Goal: Task Accomplishment & Management: Complete application form

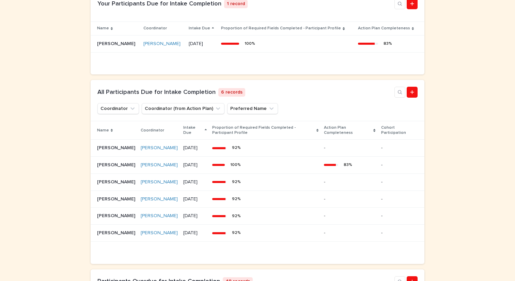
scroll to position [271, 0]
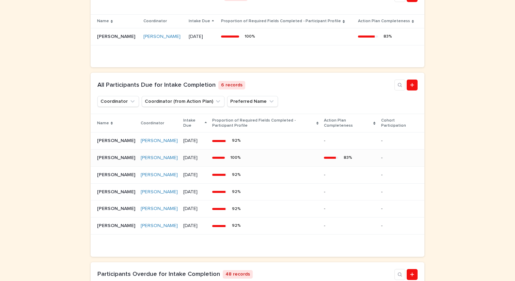
click at [107, 161] on p "[PERSON_NAME]" at bounding box center [117, 156] width 40 height 7
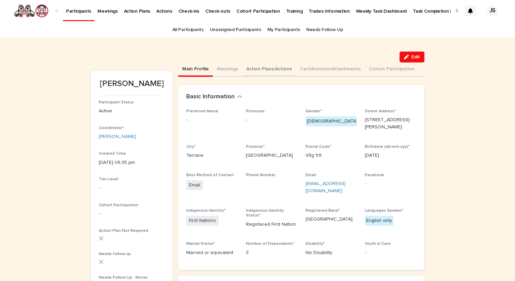
click at [264, 68] on button "Action Plans/Actions" at bounding box center [269, 69] width 54 height 14
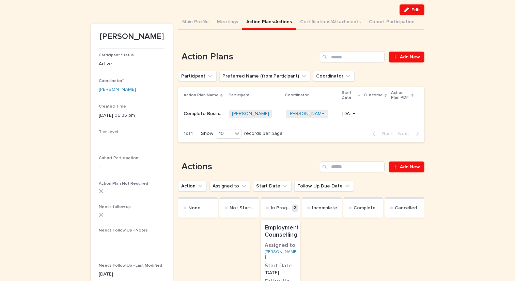
scroll to position [49, 0]
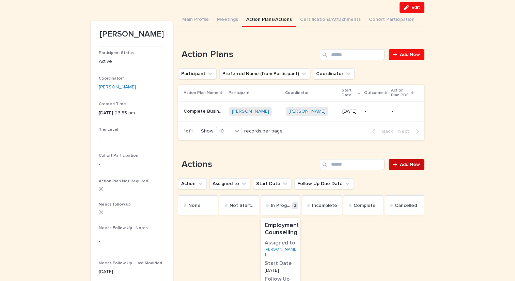
click at [410, 167] on span "Add New" at bounding box center [410, 164] width 20 height 5
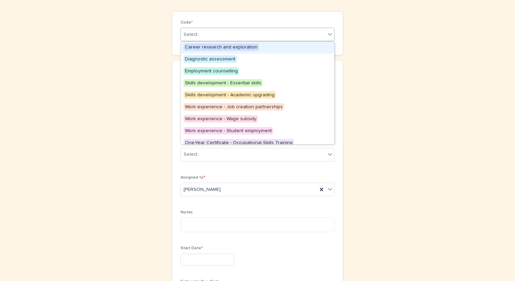
click at [245, 32] on div "Select..." at bounding box center [253, 34] width 145 height 11
click at [212, 71] on span "Employment counselling" at bounding box center [212, 71] width 56 height 8
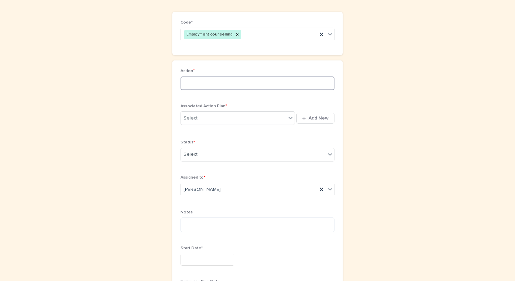
click at [212, 85] on input at bounding box center [258, 83] width 154 height 14
type input "**********"
click at [207, 121] on div "Select..." at bounding box center [233, 118] width 105 height 11
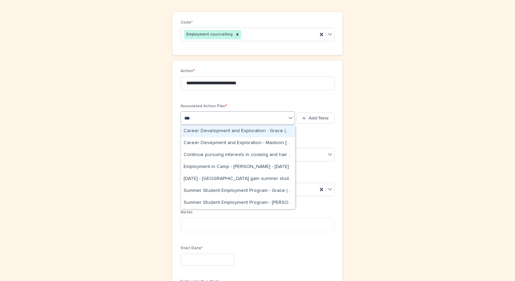
scroll to position [49, 0]
type input "***"
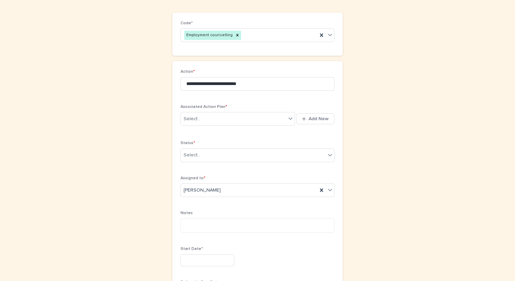
click at [351, 99] on div "**********" at bounding box center [258, 236] width 334 height 527
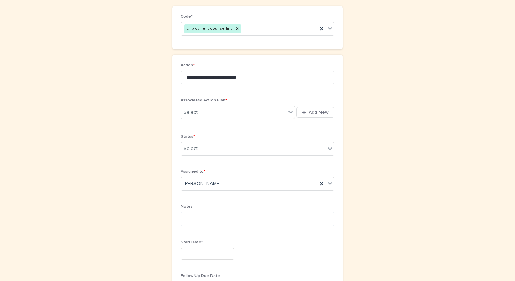
scroll to position [77, 0]
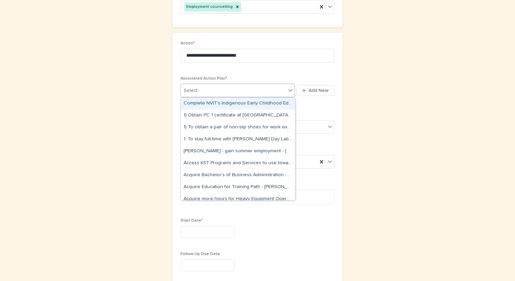
click at [190, 89] on div "Select..." at bounding box center [192, 90] width 17 height 7
type input "*****"
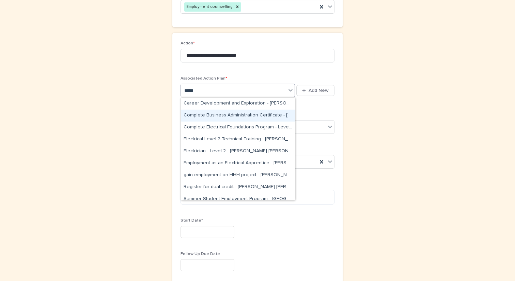
click at [201, 113] on div "Complete Business Administration Certificate - Matilda Henry - Sep 16th, 2025" at bounding box center [238, 115] width 114 height 12
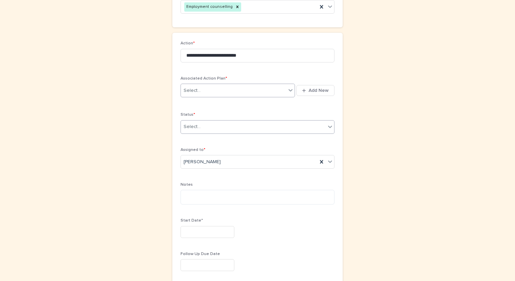
scroll to position [87, 0]
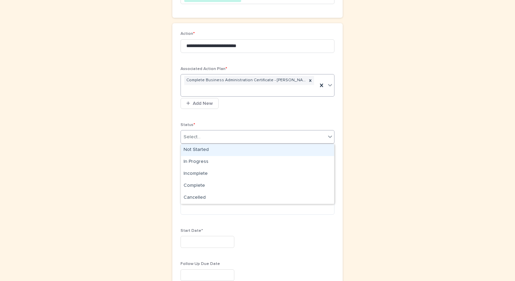
click at [208, 136] on div "Select..." at bounding box center [253, 136] width 145 height 11
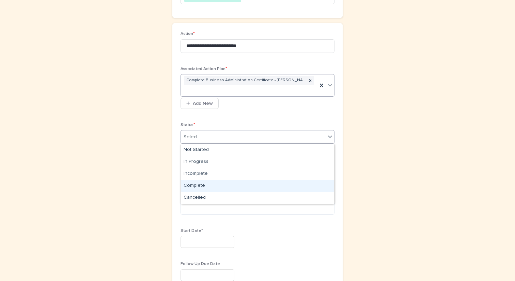
click at [200, 189] on div "Complete" at bounding box center [257, 186] width 153 height 12
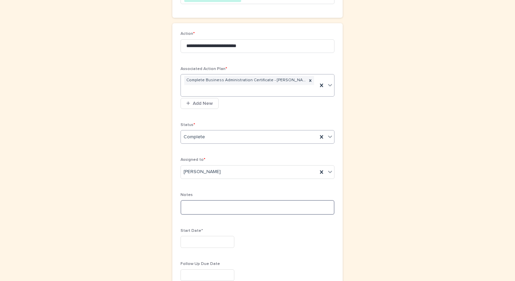
click at [197, 210] on textarea at bounding box center [258, 207] width 154 height 15
click at [193, 240] on input "text" at bounding box center [208, 242] width 54 height 12
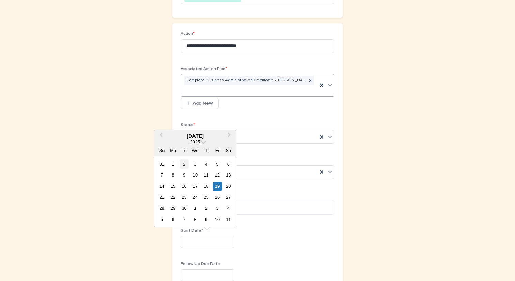
click at [182, 163] on div "2" at bounding box center [184, 163] width 9 height 9
type input "********"
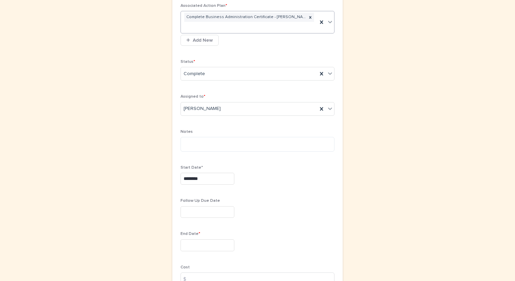
scroll to position [152, 0]
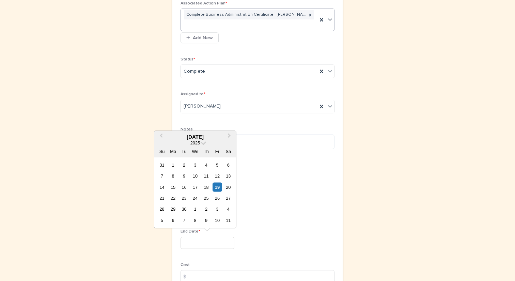
click at [198, 244] on input "text" at bounding box center [208, 243] width 54 height 12
click at [215, 185] on div "19" at bounding box center [217, 186] width 9 height 9
type input "*********"
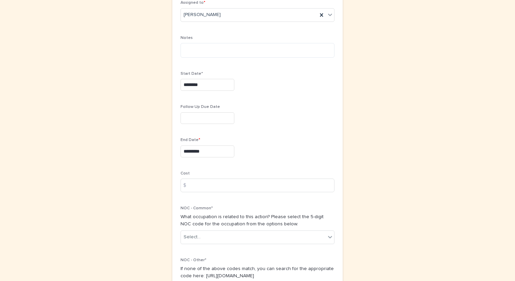
scroll to position [275, 0]
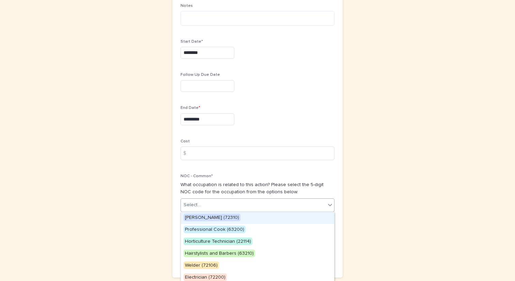
click at [216, 205] on div "Select..." at bounding box center [253, 204] width 145 height 11
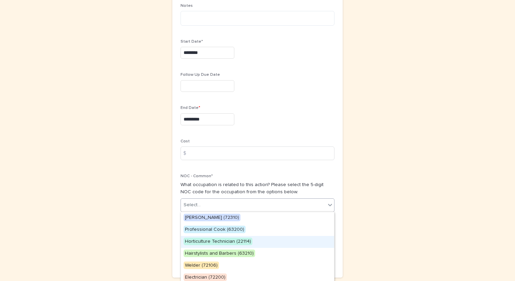
scroll to position [3, 0]
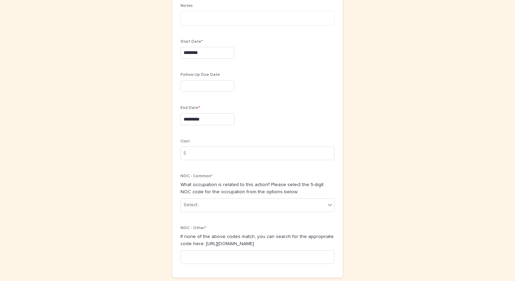
click at [358, 164] on div "**********" at bounding box center [258, 19] width 334 height 547
click at [265, 255] on input at bounding box center [258, 257] width 154 height 14
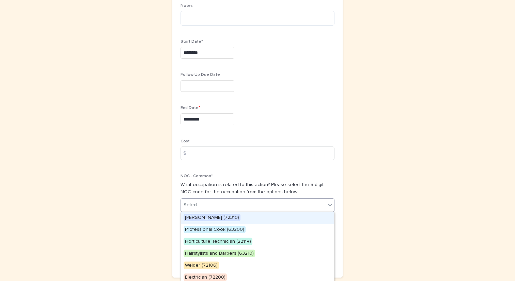
click at [223, 205] on div "Select..." at bounding box center [253, 204] width 145 height 11
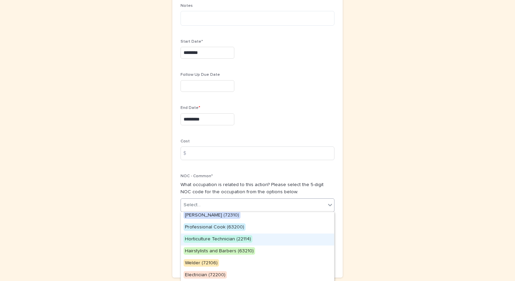
scroll to position [0, 0]
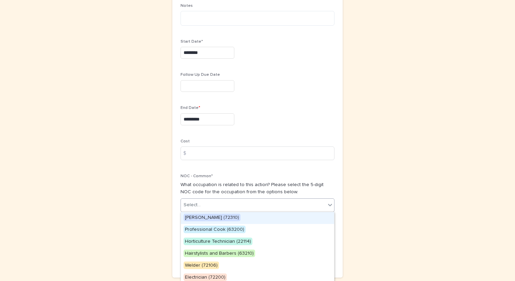
click at [428, 127] on div "**********" at bounding box center [257, 36] width 515 height 581
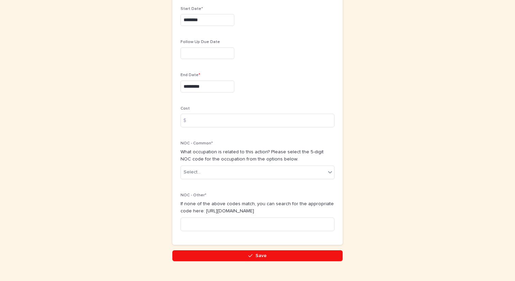
scroll to position [323, 0]
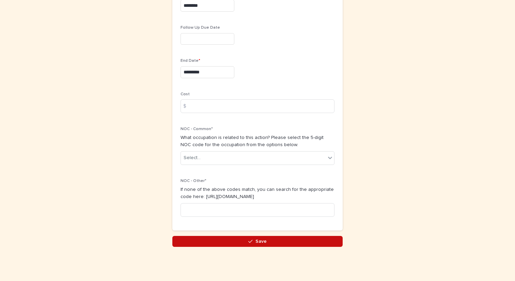
click at [247, 240] on button "Save" at bounding box center [258, 241] width 170 height 11
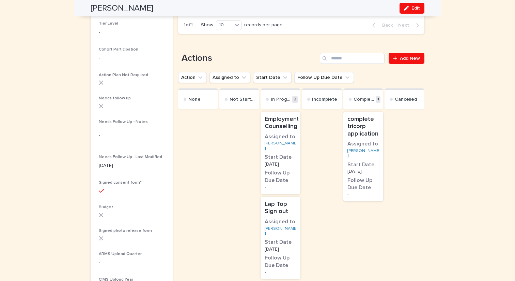
scroll to position [152, 0]
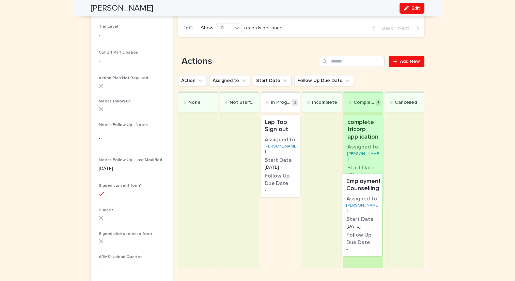
drag, startPoint x: 294, startPoint y: 147, endPoint x: 377, endPoint y: 207, distance: 102.6
click at [377, 207] on div "None Not Started In Progress 2 Employment Counselling Assigned to Matilda Henry…" at bounding box center [301, 179] width 246 height 176
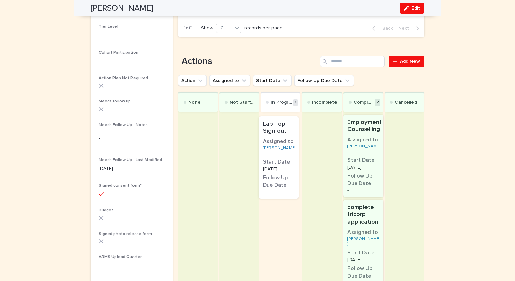
click at [291, 150] on div "Lap Top Sign out Assigned to Matilda Henry Start Date 16/9/2025 Follow Up Due D…" at bounding box center [281, 219] width 40 height 213
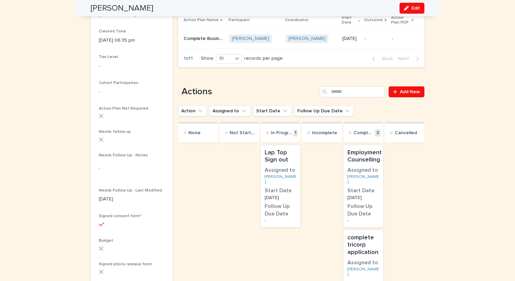
scroll to position [57, 0]
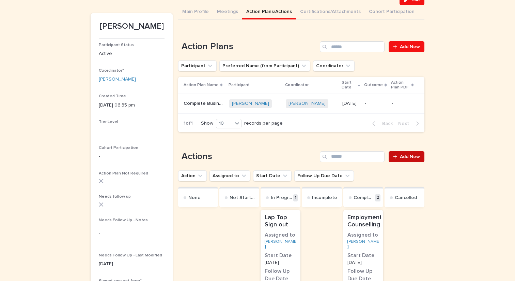
click at [415, 156] on span "Add New" at bounding box center [410, 156] width 20 height 5
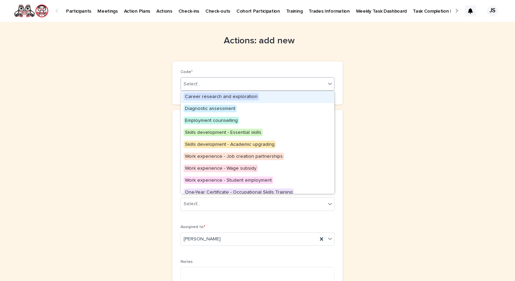
click at [206, 79] on div "Select..." at bounding box center [253, 83] width 145 height 11
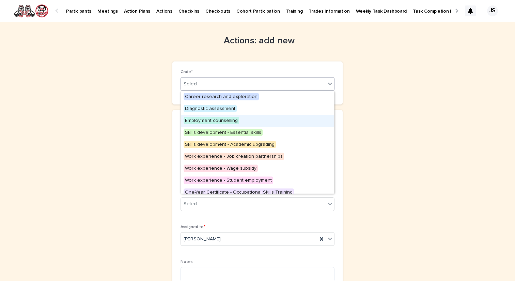
click at [202, 119] on span "Employment counselling" at bounding box center [212, 121] width 56 height 8
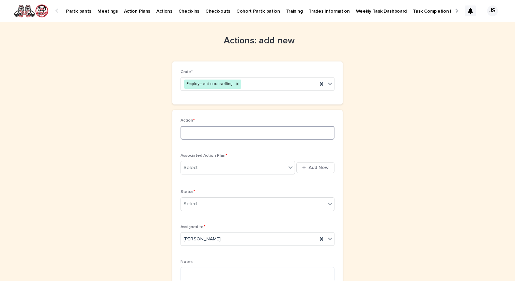
click at [201, 133] on input at bounding box center [258, 133] width 154 height 14
type input "**********"
click at [214, 170] on div "Select..." at bounding box center [233, 167] width 105 height 11
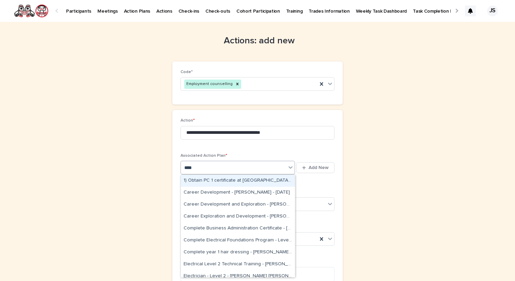
type input "*****"
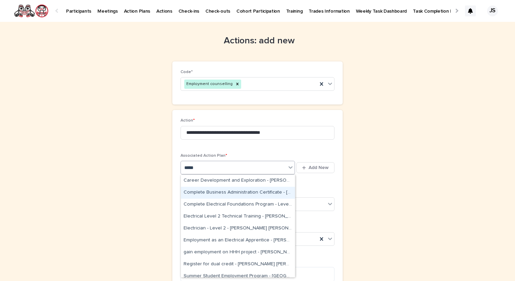
click at [206, 189] on div "Complete Business Administration Certificate - Matilda Henry - Sep 16th, 2025" at bounding box center [238, 192] width 114 height 12
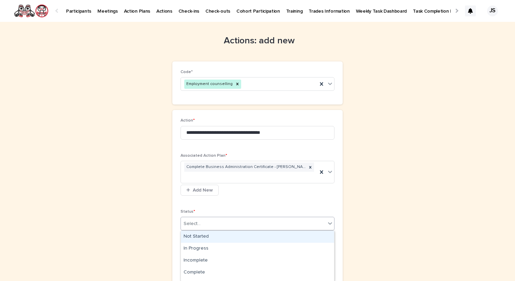
click at [236, 221] on div "Select..." at bounding box center [253, 223] width 145 height 11
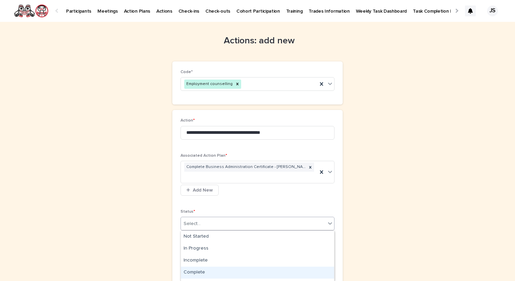
click at [221, 271] on div "Complete" at bounding box center [257, 272] width 153 height 12
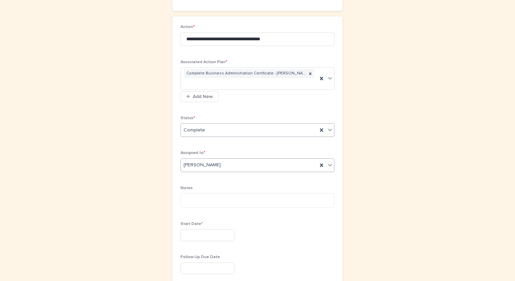
scroll to position [106, 0]
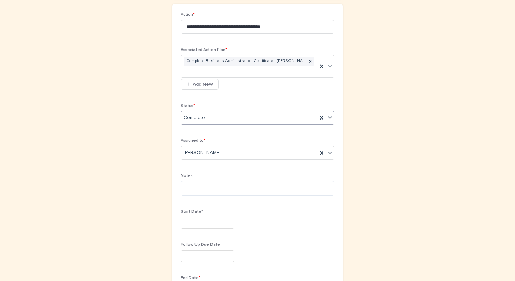
click at [202, 222] on input "text" at bounding box center [208, 222] width 54 height 12
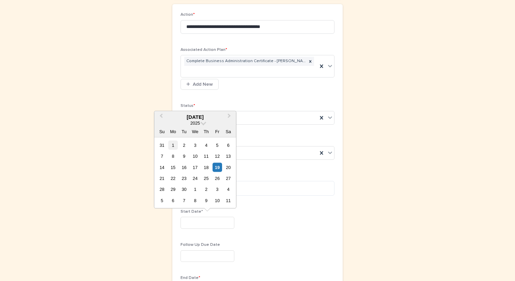
click at [177, 145] on div "1" at bounding box center [172, 144] width 9 height 9
type input "********"
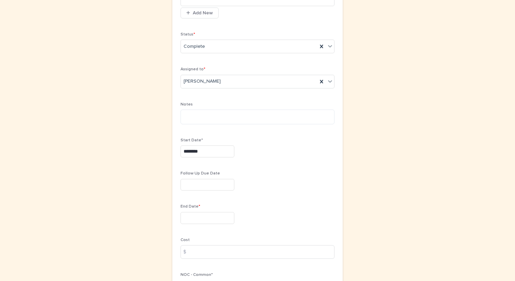
scroll to position [225, 0]
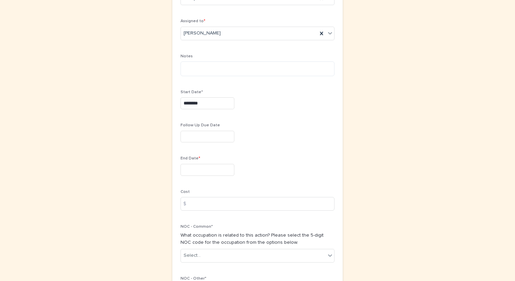
click at [197, 162] on div "End Date *" at bounding box center [258, 168] width 154 height 25
click at [199, 170] on input "text" at bounding box center [208, 170] width 54 height 12
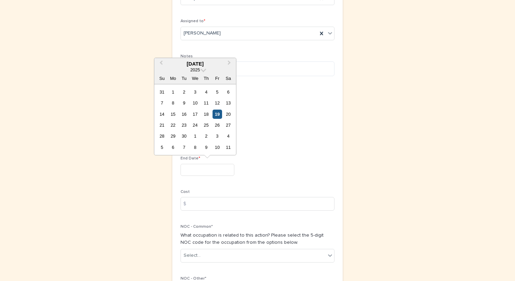
click at [220, 113] on div "19" at bounding box center [217, 113] width 9 height 9
type input "*********"
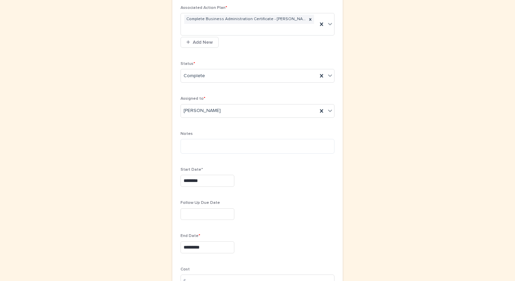
scroll to position [323, 0]
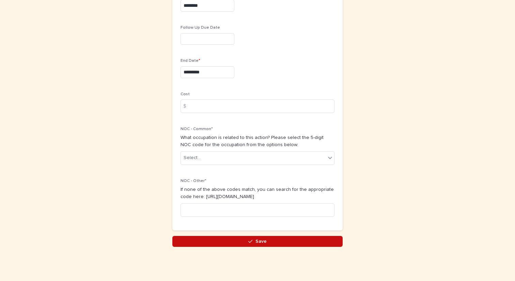
click at [226, 240] on button "Save" at bounding box center [258, 241] width 170 height 11
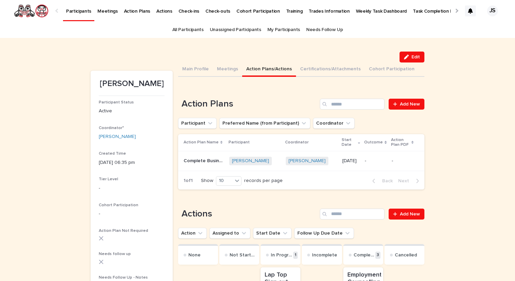
click at [78, 11] on p "Participants" at bounding box center [78, 7] width 25 height 14
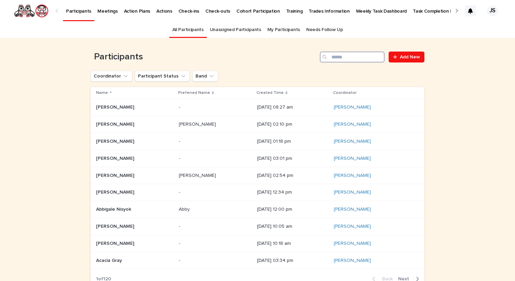
click at [357, 61] on input "Search" at bounding box center [352, 56] width 65 height 11
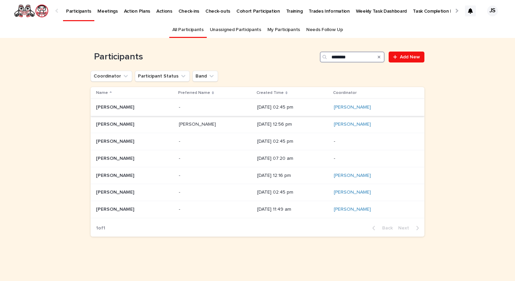
type input "********"
click at [132, 105] on p "Cheryl Campbell" at bounding box center [116, 106] width 40 height 7
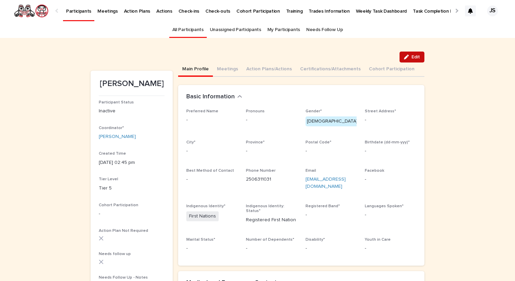
click at [418, 60] on button "Edit" at bounding box center [412, 56] width 25 height 11
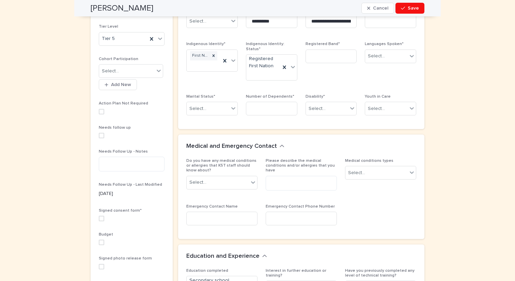
scroll to position [184, 0]
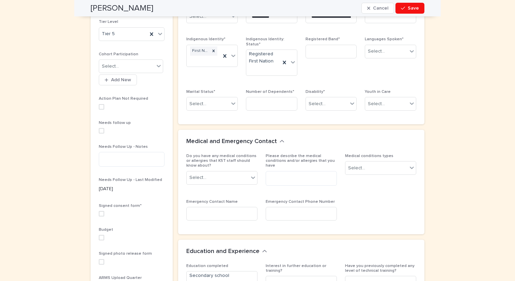
click at [102, 213] on span at bounding box center [101, 213] width 5 height 5
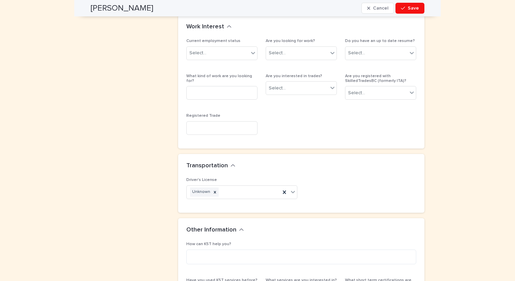
scroll to position [587, 0]
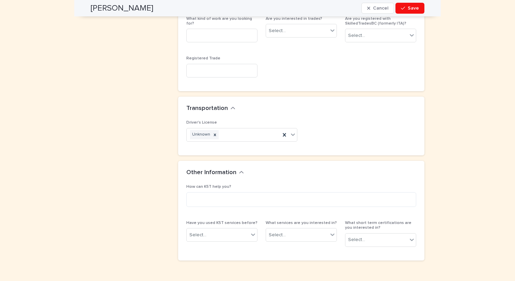
click at [416, 16] on div "Cheryl Campbell Cancel Save" at bounding box center [258, 8] width 334 height 16
click at [415, 6] on span "Save" at bounding box center [413, 8] width 11 height 5
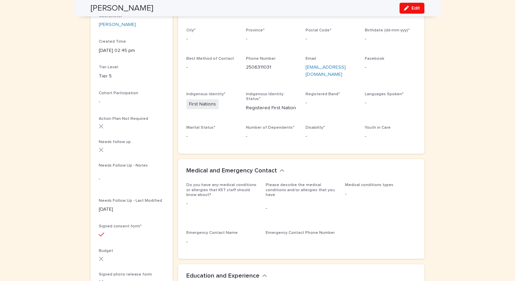
scroll to position [0, 0]
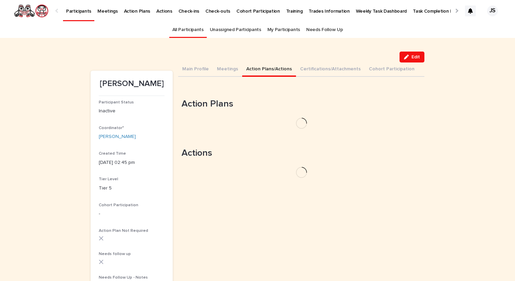
click at [256, 68] on button "Action Plans/Actions" at bounding box center [269, 69] width 54 height 14
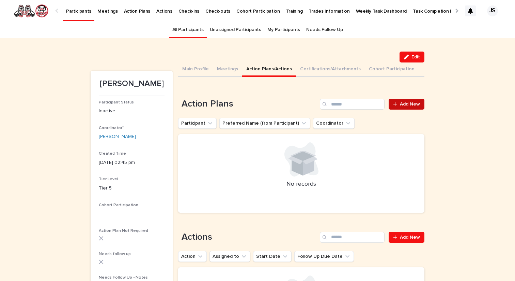
click at [404, 105] on span "Add New" at bounding box center [410, 104] width 20 height 5
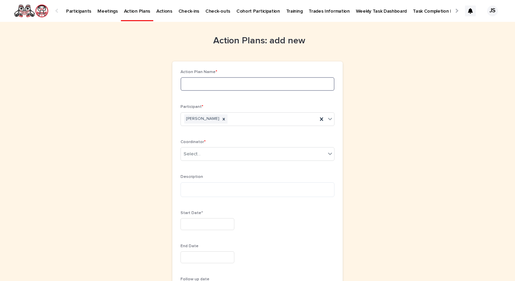
click at [232, 90] on input at bounding box center [258, 84] width 154 height 14
type input "**********"
click at [237, 150] on div "Select..." at bounding box center [253, 153] width 145 height 11
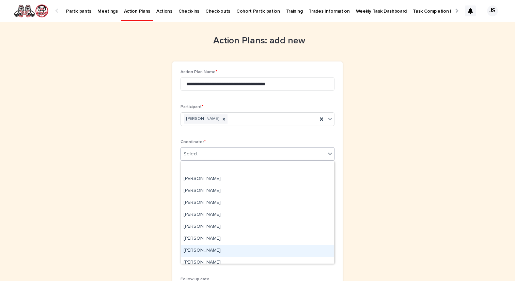
click at [199, 249] on div "Jorden Squires" at bounding box center [257, 250] width 153 height 12
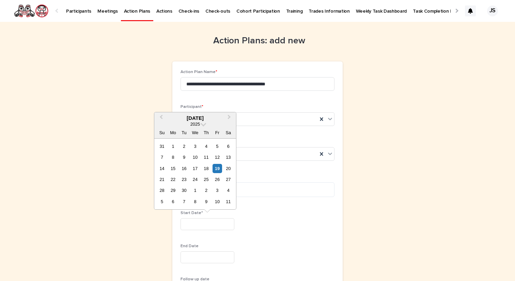
click at [198, 226] on input "text" at bounding box center [208, 224] width 54 height 12
click at [185, 169] on div "16" at bounding box center [184, 168] width 9 height 9
type input "*********"
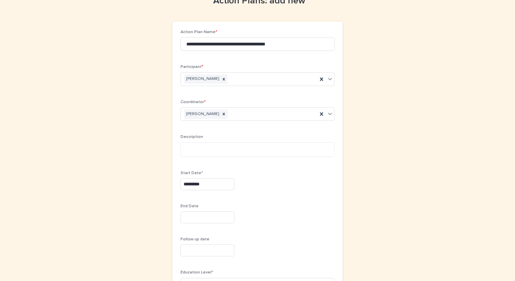
scroll to position [50, 0]
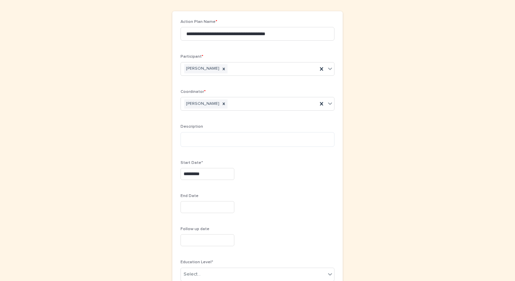
click at [197, 210] on input "text" at bounding box center [208, 207] width 54 height 12
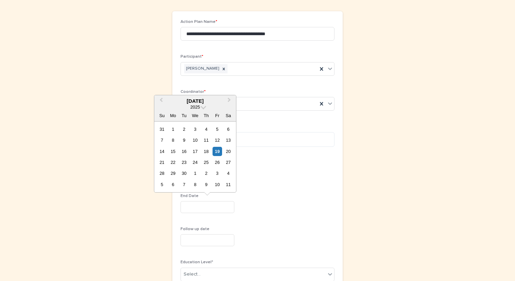
click at [230, 95] on div "September 2025 2025 Su Mo Tu We Th Fr Sa" at bounding box center [195, 108] width 82 height 26
click at [230, 96] on button "Next Month" at bounding box center [230, 101] width 11 height 11
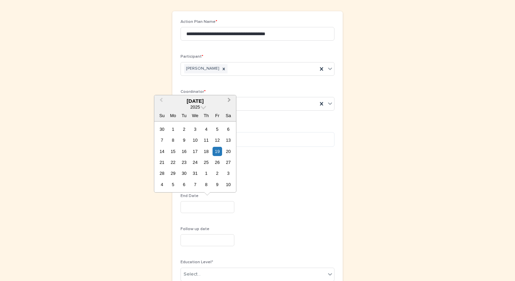
click at [230, 96] on button "Next Month" at bounding box center [230, 101] width 11 height 11
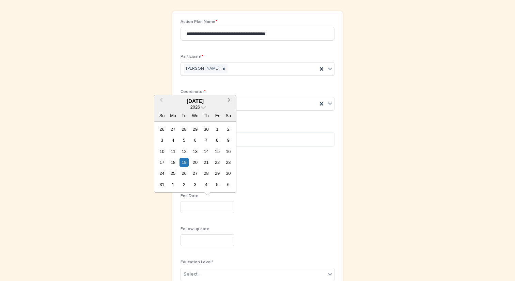
click at [230, 96] on button "Next Month" at bounding box center [230, 101] width 11 height 11
click at [181, 184] on div "1" at bounding box center [184, 184] width 9 height 9
type input "********"
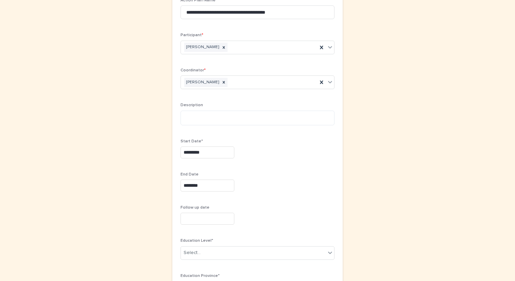
scroll to position [72, 0]
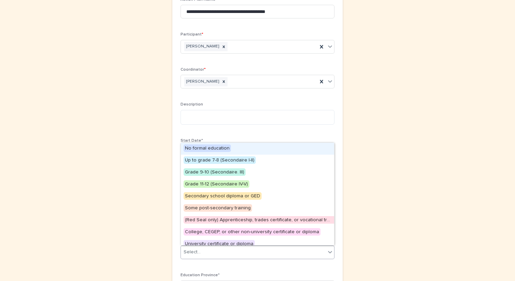
click at [207, 249] on div "Select..." at bounding box center [253, 251] width 145 height 11
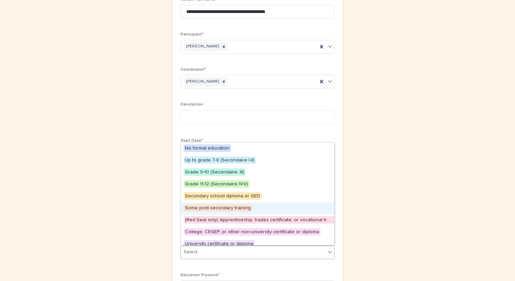
click at [202, 206] on span "Some post-secondary training" at bounding box center [218, 208] width 69 height 8
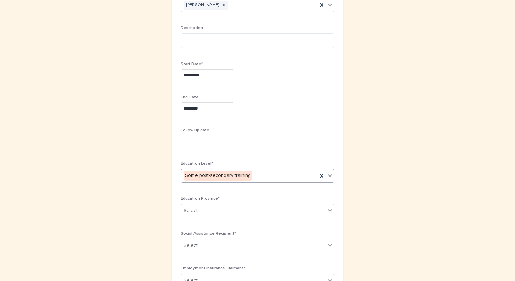
scroll to position [160, 0]
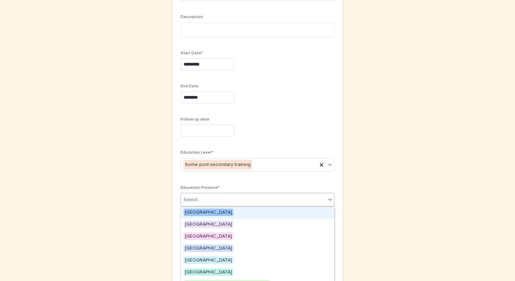
click at [246, 202] on div "Select..." at bounding box center [253, 199] width 145 height 11
click at [226, 216] on div "British Columbia" at bounding box center [257, 213] width 153 height 12
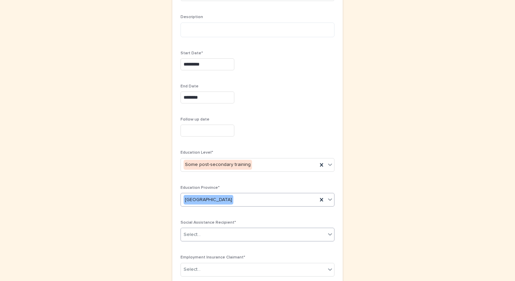
click at [226, 237] on div "Select..." at bounding box center [253, 234] width 145 height 11
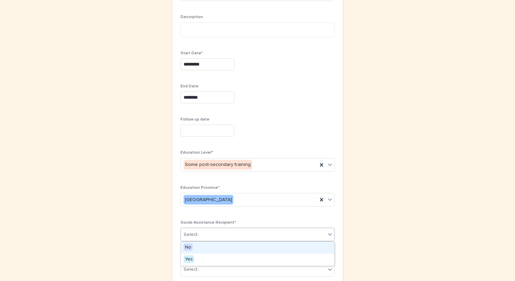
click at [220, 248] on div "No" at bounding box center [257, 247] width 153 height 12
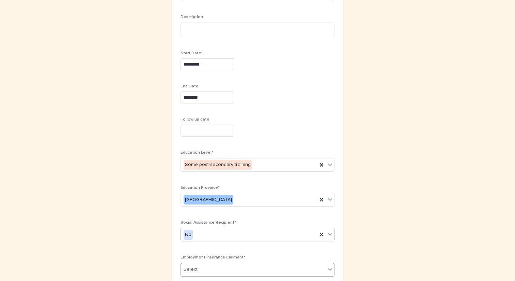
click at [215, 273] on div "Select..." at bounding box center [253, 269] width 145 height 11
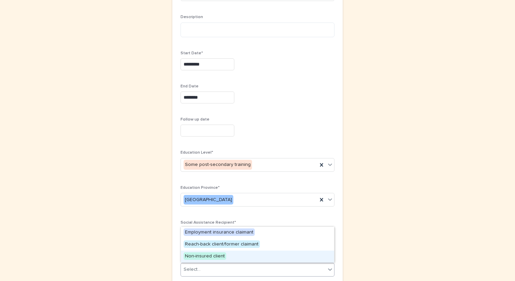
click at [212, 256] on span "Non-insured client" at bounding box center [205, 256] width 43 height 8
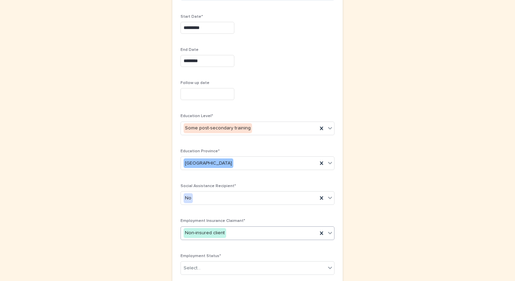
scroll to position [209, 0]
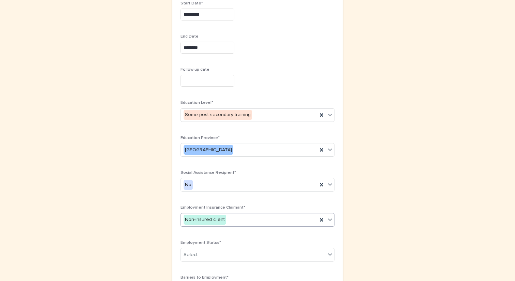
click at [212, 256] on div "Select..." at bounding box center [253, 254] width 145 height 11
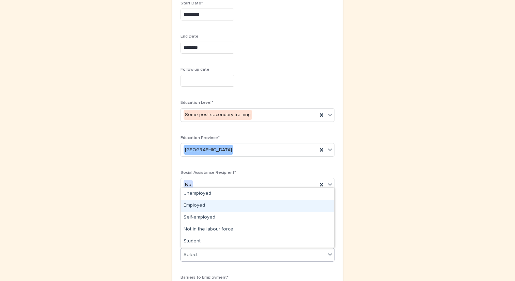
click at [195, 206] on div "Employed" at bounding box center [257, 205] width 153 height 12
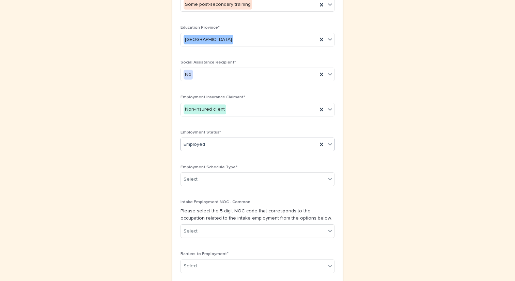
scroll to position [325, 0]
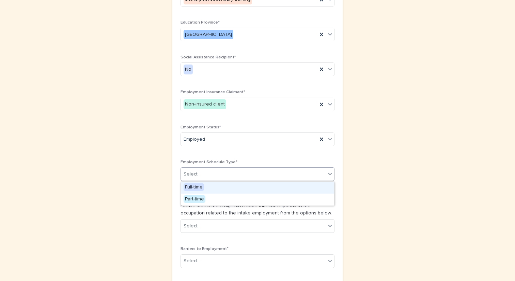
click at [222, 178] on div "Select..." at bounding box center [253, 173] width 145 height 11
click at [215, 185] on div "Full-time" at bounding box center [257, 187] width 153 height 12
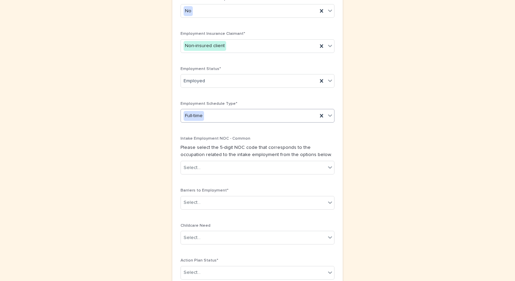
scroll to position [435, 0]
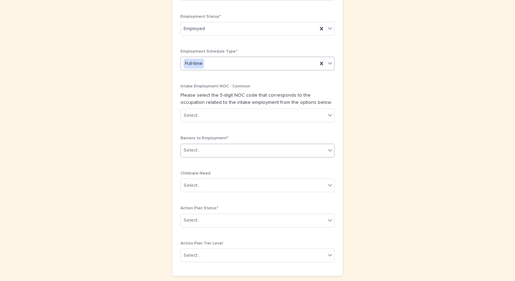
click at [212, 152] on div "Select..." at bounding box center [253, 150] width 145 height 11
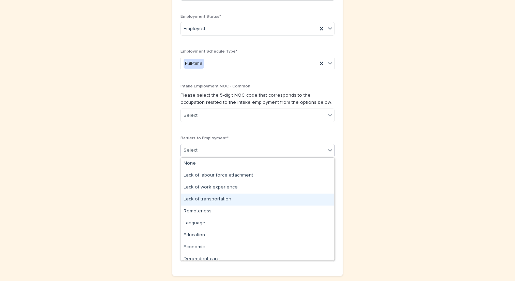
scroll to position [53, 0]
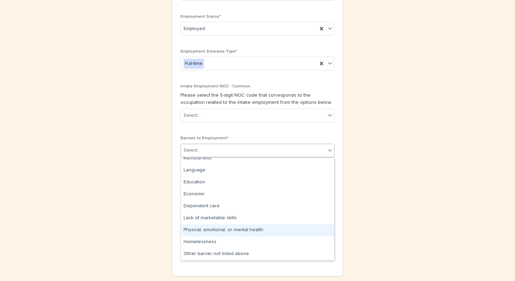
click at [217, 230] on div "Physical, emotional, or mental health" at bounding box center [257, 230] width 153 height 12
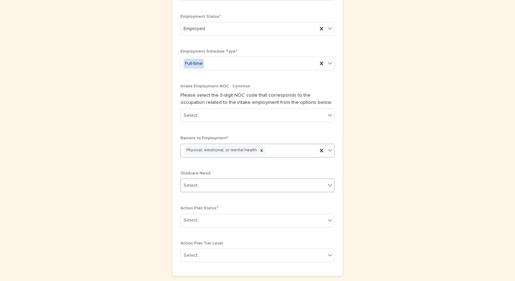
click at [213, 186] on div "Select..." at bounding box center [253, 185] width 145 height 11
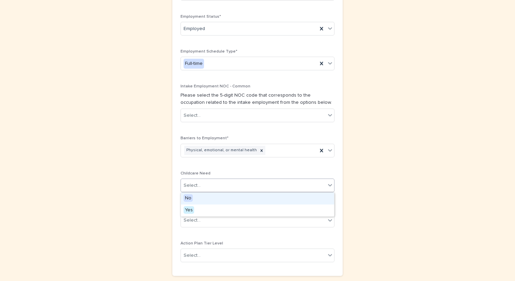
click at [208, 198] on div "No" at bounding box center [257, 198] width 153 height 12
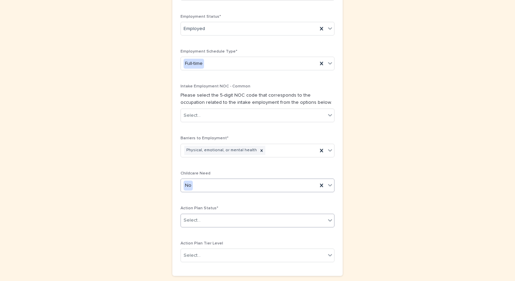
click at [203, 219] on div "Select..." at bounding box center [253, 219] width 145 height 11
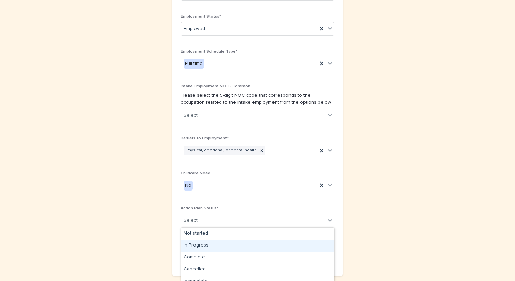
click at [201, 246] on div "In Progress" at bounding box center [257, 245] width 153 height 12
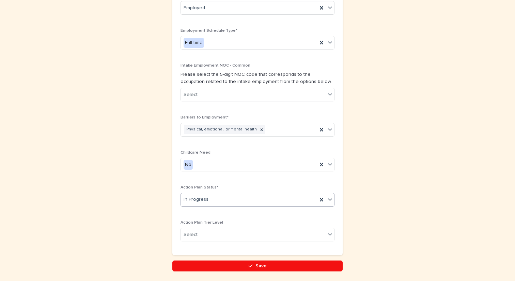
scroll to position [457, 0]
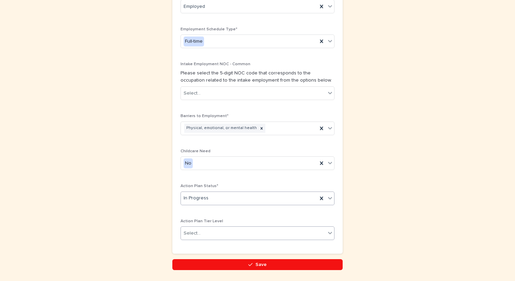
click at [204, 234] on div "Select..." at bounding box center [253, 232] width 145 height 11
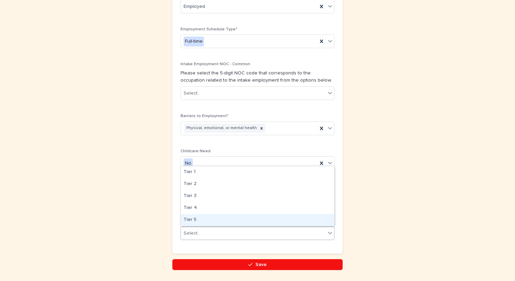
click at [200, 221] on div "Tier 5" at bounding box center [257, 220] width 153 height 12
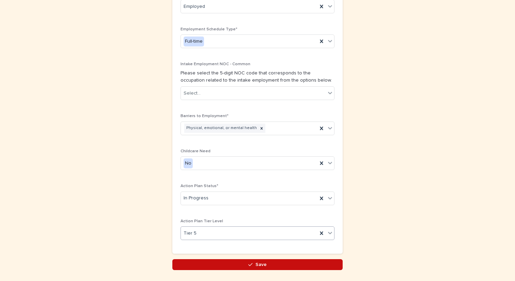
click at [200, 259] on button "Save" at bounding box center [258, 264] width 170 height 11
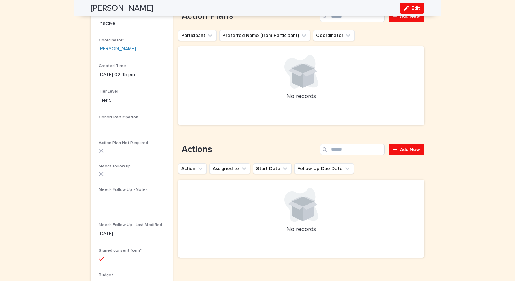
scroll to position [91, 0]
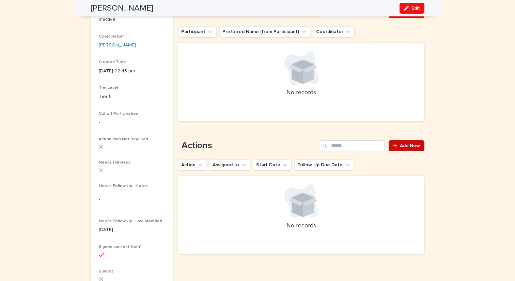
click at [418, 149] on link "Add New" at bounding box center [407, 145] width 36 height 11
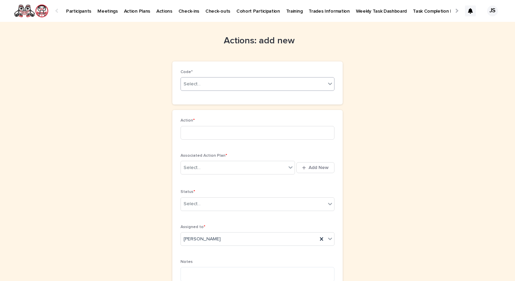
click at [221, 80] on div "Select..." at bounding box center [253, 83] width 145 height 11
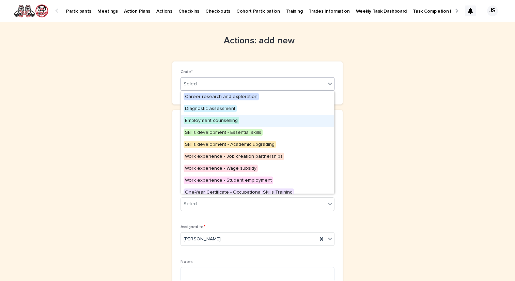
click at [215, 120] on span "Employment counselling" at bounding box center [212, 121] width 56 height 8
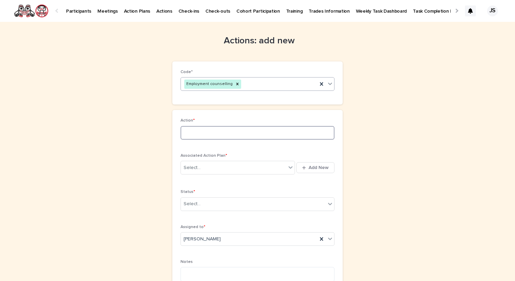
click at [221, 134] on input at bounding box center [258, 133] width 154 height 14
type input "**********"
click at [226, 199] on div "Select..." at bounding box center [253, 203] width 145 height 11
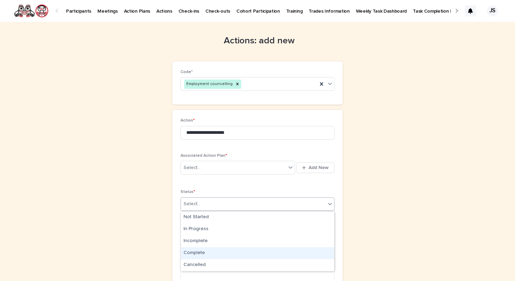
click at [221, 247] on div "Complete" at bounding box center [257, 253] width 153 height 12
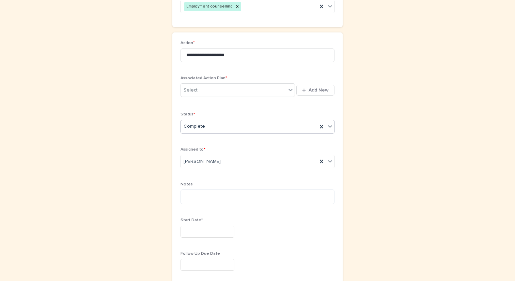
scroll to position [87, 0]
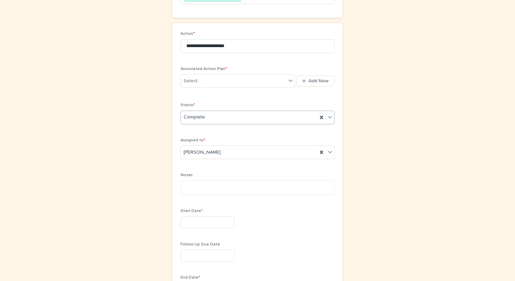
click at [217, 224] on input "text" at bounding box center [208, 222] width 54 height 12
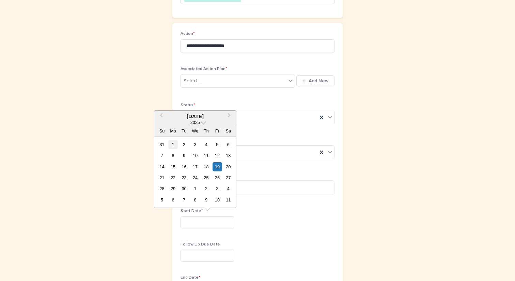
click at [174, 141] on div "1" at bounding box center [172, 144] width 9 height 9
type input "********"
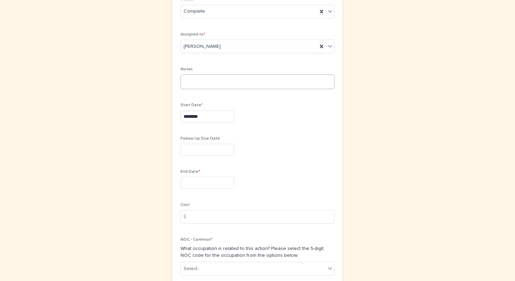
scroll to position [238, 0]
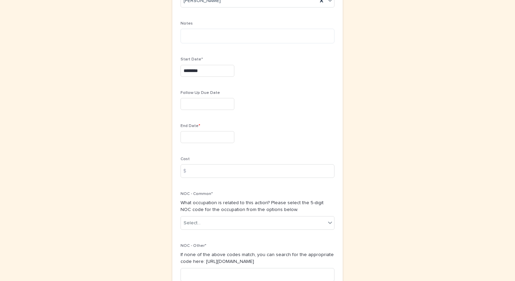
click at [195, 136] on input "text" at bounding box center [208, 137] width 54 height 12
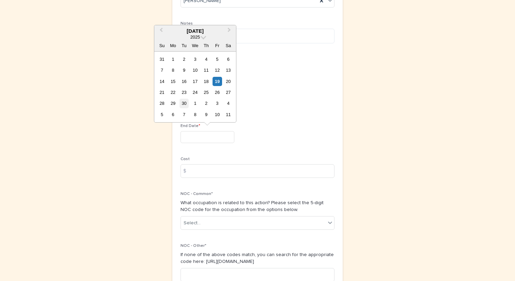
click at [184, 102] on div "30" at bounding box center [184, 103] width 9 height 9
type input "*********"
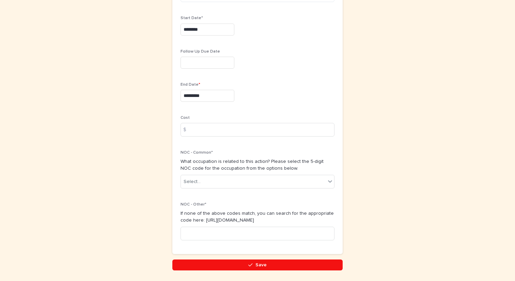
scroll to position [283, 0]
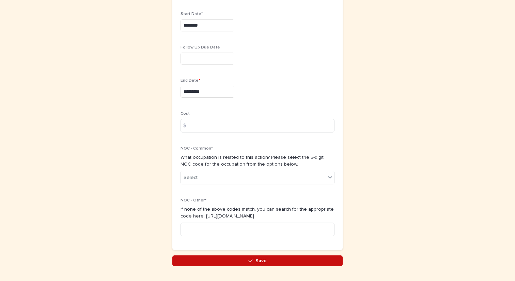
click at [210, 263] on button "Save" at bounding box center [258, 260] width 170 height 11
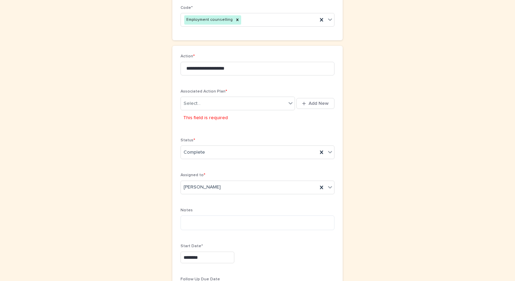
scroll to position [62, 0]
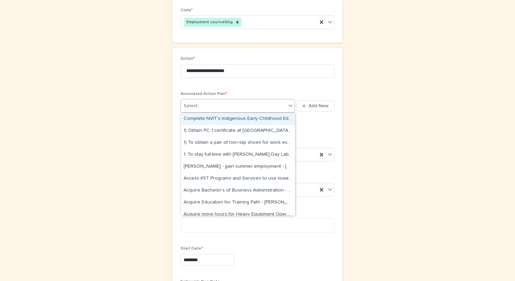
click at [219, 105] on div "Select..." at bounding box center [233, 105] width 105 height 11
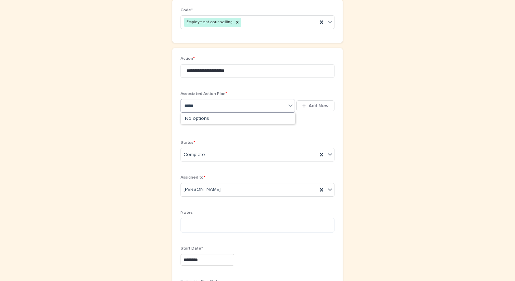
type input "****"
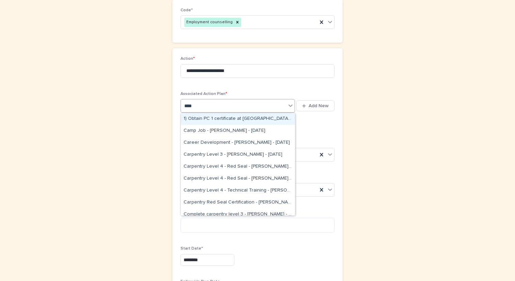
click at [224, 117] on div "1) Obtain PC 1 certificate at Coast Mountain College August-March 2) Work exper…" at bounding box center [238, 119] width 114 height 12
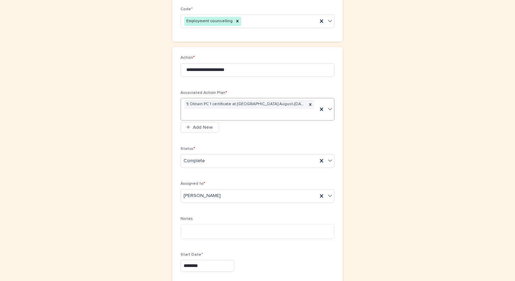
scroll to position [60, 0]
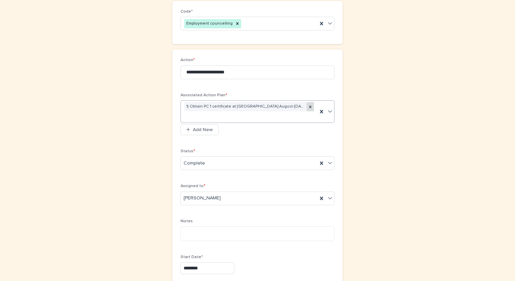
click at [310, 105] on icon at bounding box center [311, 106] width 2 height 2
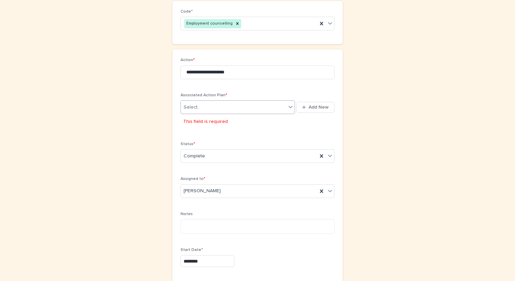
scroll to position [57, 0]
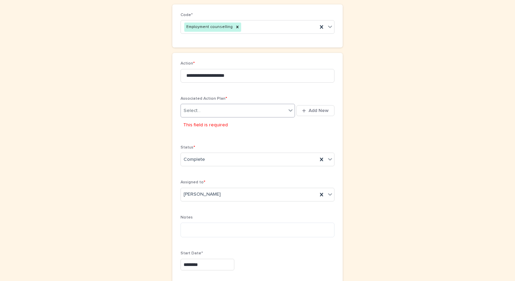
click at [213, 109] on div "Select..." at bounding box center [233, 110] width 105 height 11
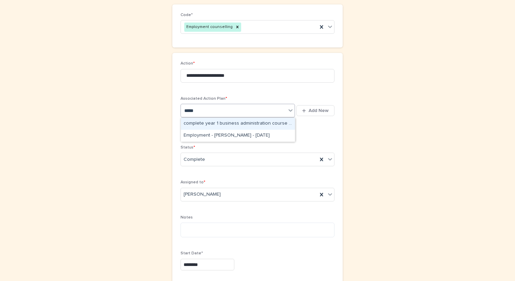
type input "******"
click at [207, 121] on div "complete year 1 business administration course - Cheryl Campbell - Sep 16th, 20…" at bounding box center [238, 124] width 114 height 12
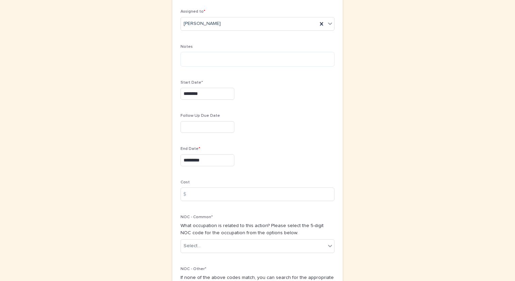
scroll to position [323, 0]
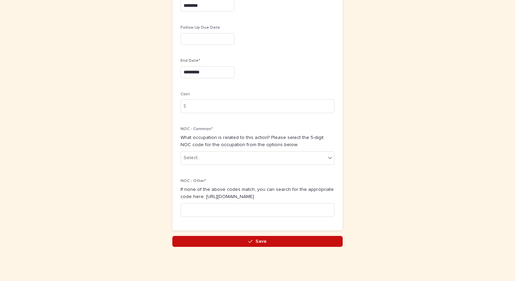
click at [229, 239] on button "Save" at bounding box center [258, 241] width 170 height 11
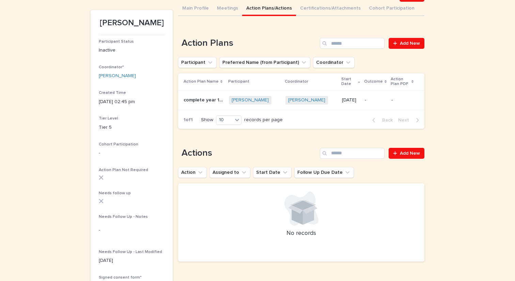
scroll to position [119, 0]
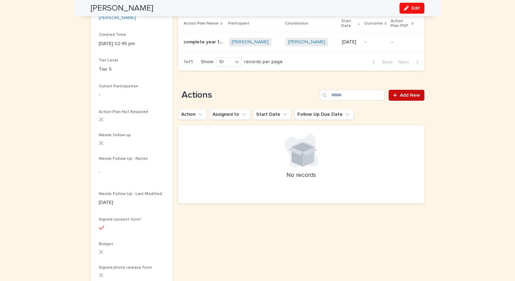
click at [405, 93] on span "Add New" at bounding box center [410, 95] width 20 height 5
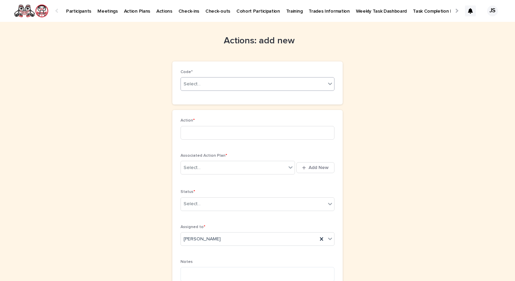
click at [246, 85] on div "Select..." at bounding box center [253, 83] width 145 height 11
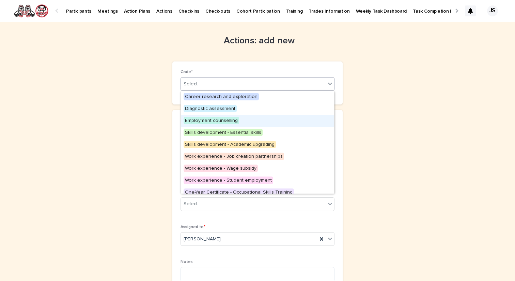
click at [232, 119] on span "Employment counselling" at bounding box center [212, 121] width 56 height 8
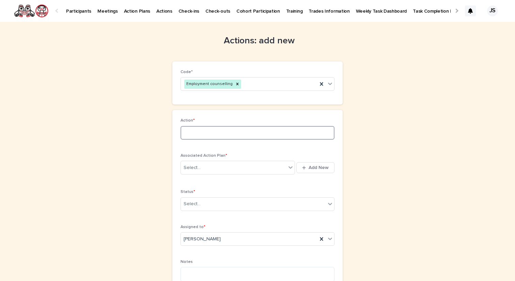
click at [222, 134] on input at bounding box center [258, 133] width 154 height 14
type input "**********"
click at [209, 163] on div "Select..." at bounding box center [233, 167] width 105 height 11
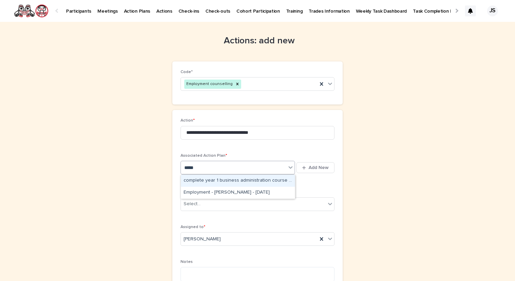
type input "******"
click at [206, 179] on div "complete year 1 business administration course - Cheryl Campbell - Sep 16th, 20…" at bounding box center [238, 181] width 114 height 12
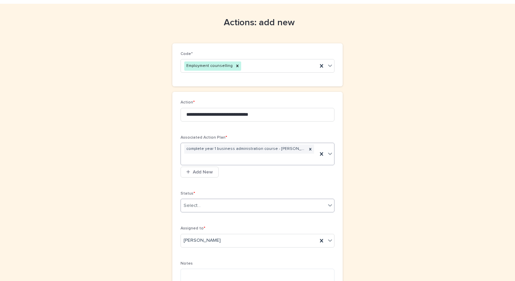
scroll to position [20, 0]
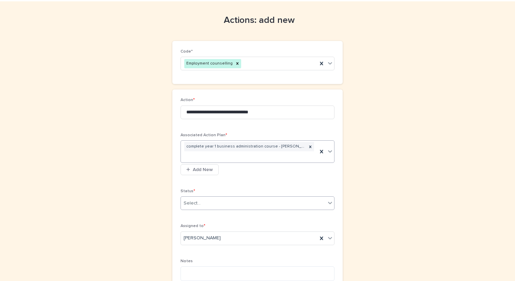
click at [201, 204] on input "text" at bounding box center [201, 203] width 1 height 6
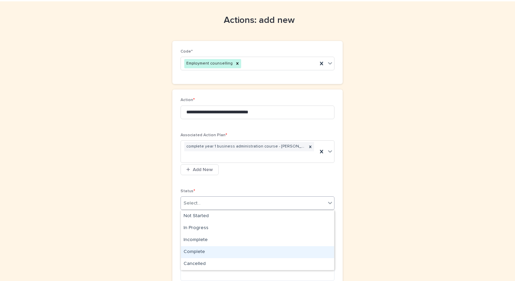
click at [193, 248] on div "Complete" at bounding box center [257, 252] width 153 height 12
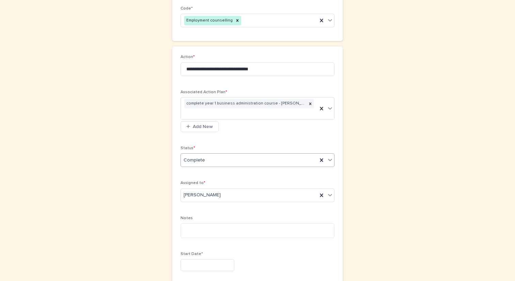
scroll to position [121, 0]
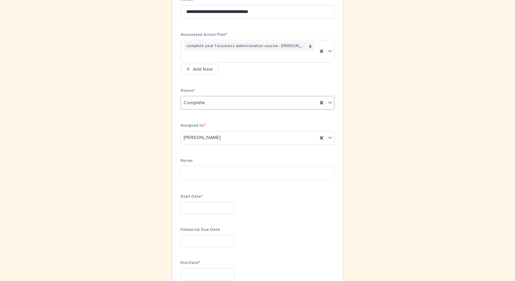
click at [192, 212] on input "text" at bounding box center [208, 207] width 54 height 12
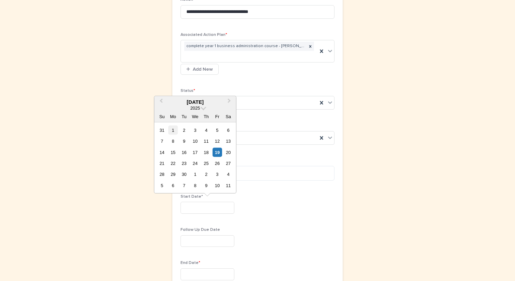
click at [174, 131] on div "1" at bounding box center [172, 129] width 9 height 9
type input "********"
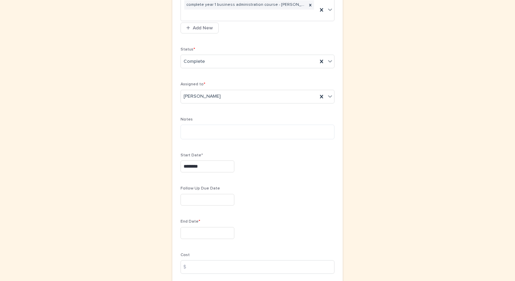
scroll to position [180, 0]
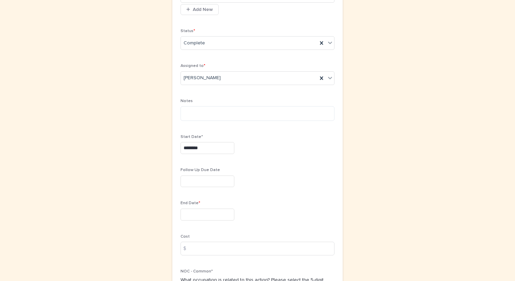
click at [186, 216] on input "text" at bounding box center [208, 214] width 54 height 12
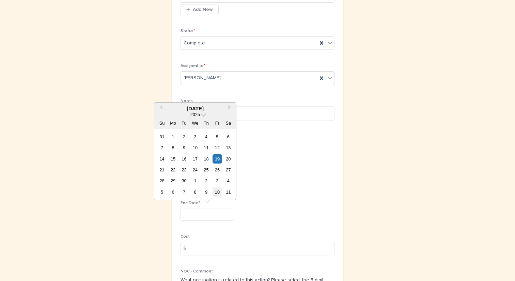
click at [220, 190] on div "10" at bounding box center [217, 191] width 9 height 9
click at [212, 214] on input "**********" at bounding box center [208, 214] width 54 height 12
click at [185, 168] on div "21" at bounding box center [184, 169] width 9 height 9
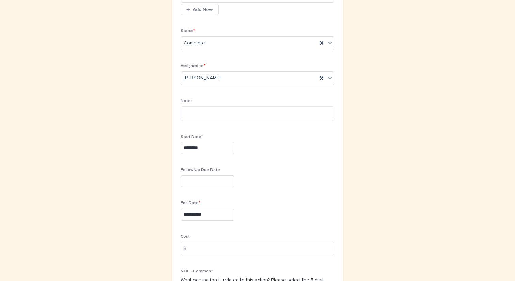
type input "**********"
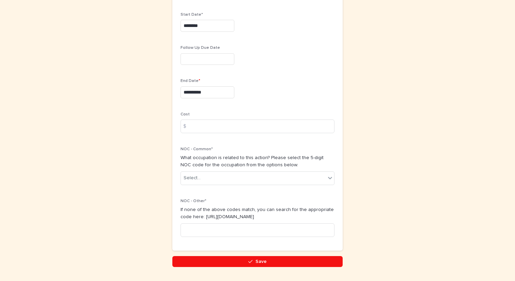
scroll to position [323, 0]
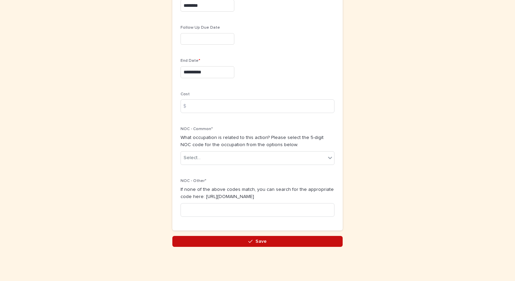
click at [198, 245] on button "Save" at bounding box center [258, 241] width 170 height 11
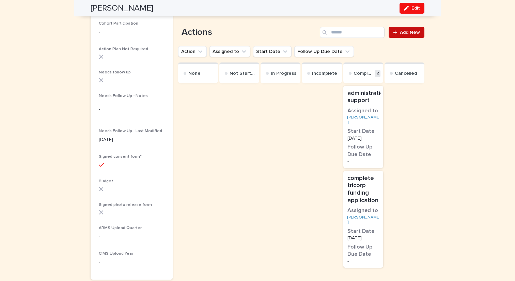
scroll to position [192, 0]
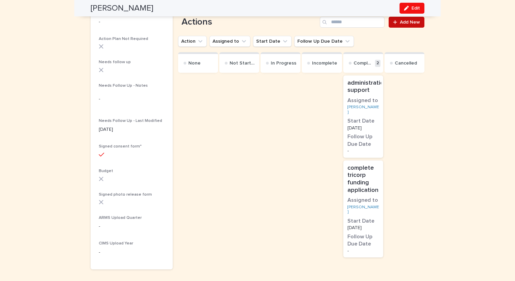
click at [409, 24] on span "Add New" at bounding box center [410, 22] width 20 height 5
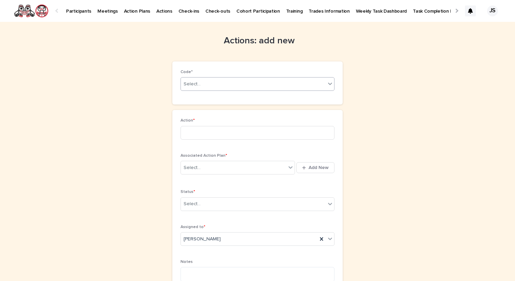
click at [224, 90] on div "Select..." at bounding box center [258, 84] width 154 height 14
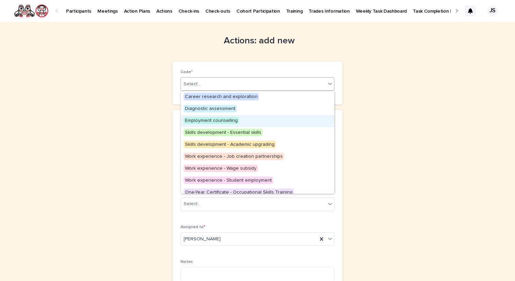
click at [221, 121] on span "Employment counselling" at bounding box center [212, 121] width 56 height 8
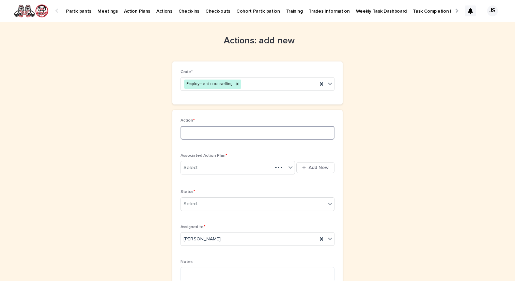
click at [221, 132] on input at bounding box center [258, 133] width 154 height 14
type input "********"
